Goal: Task Accomplishment & Management: Manage account settings

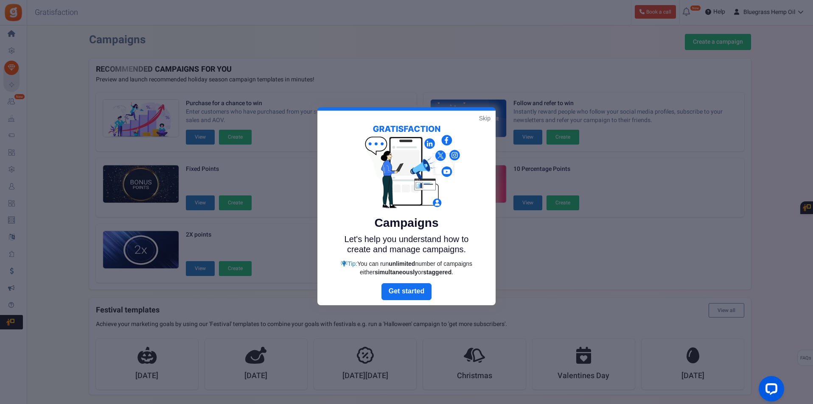
click at [482, 119] on link "Skip" at bounding box center [484, 118] width 11 height 8
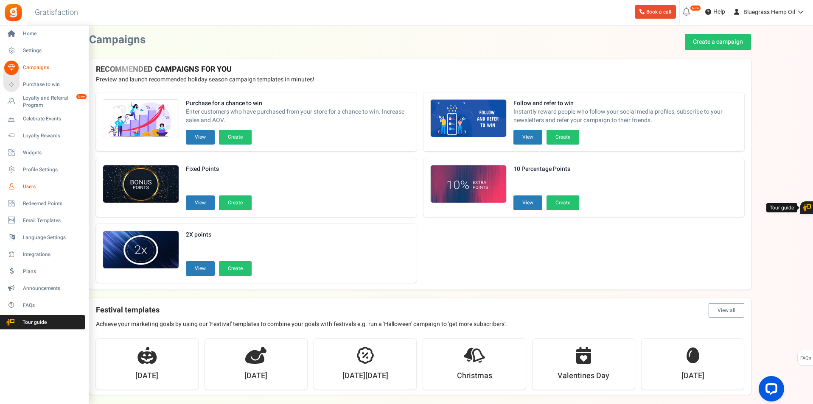
click at [23, 186] on span "Users" at bounding box center [52, 186] width 59 height 7
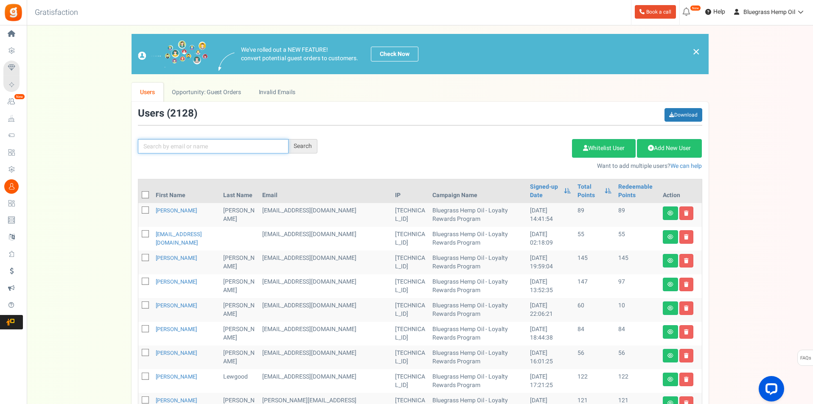
click at [251, 146] on input "text" at bounding box center [213, 146] width 151 height 14
type input "[PERSON_NAME]"
click at [303, 139] on div "[PERSON_NAME] Search Add Etsy Order Delete Selected Users Import Users Spam Pro…" at bounding box center [420, 139] width 577 height 62
click at [304, 143] on div "Search" at bounding box center [303, 146] width 29 height 14
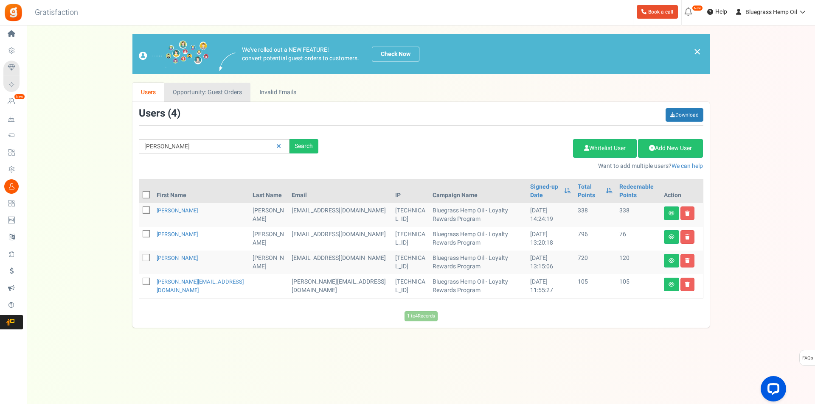
click at [196, 94] on link "Opportunity: Guest Orders" at bounding box center [207, 92] width 86 height 19
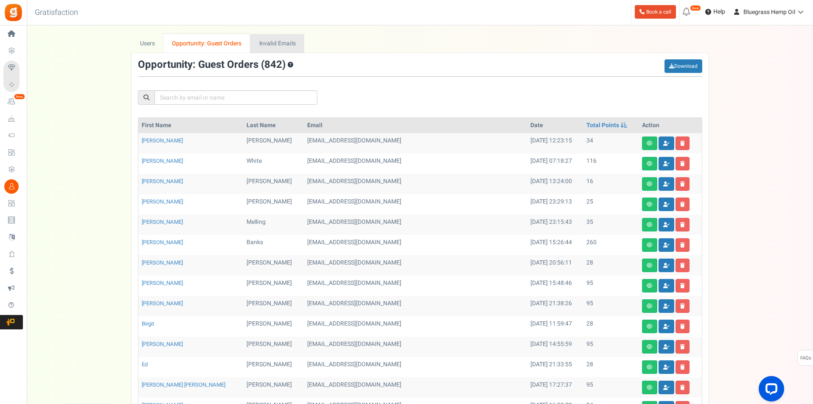
click at [280, 42] on link "Invalid Emails" at bounding box center [277, 43] width 54 height 19
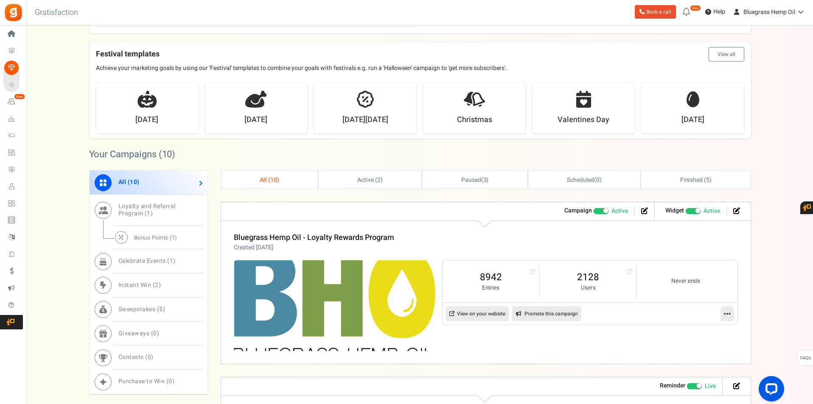
scroll to position [255, 0]
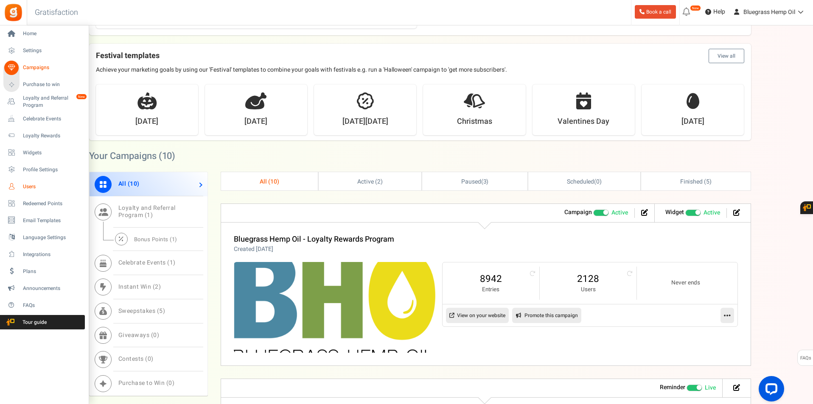
click at [33, 191] on link "Users" at bounding box center [43, 187] width 81 height 14
